Goal: Transaction & Acquisition: Subscribe to service/newsletter

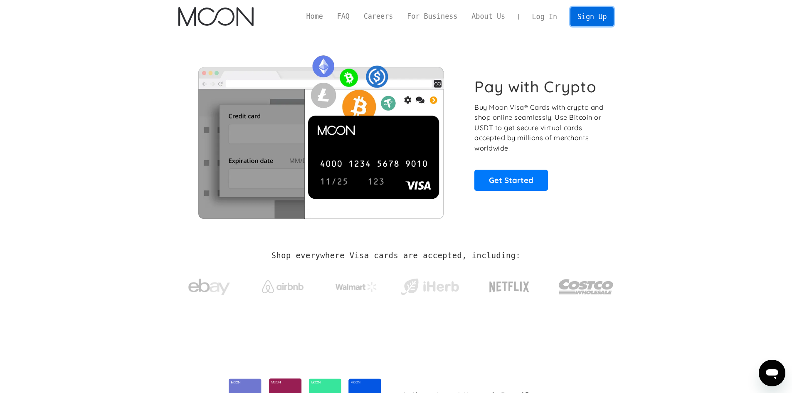
click at [609, 20] on link "Sign Up" at bounding box center [591, 16] width 43 height 19
